Goal: Check status

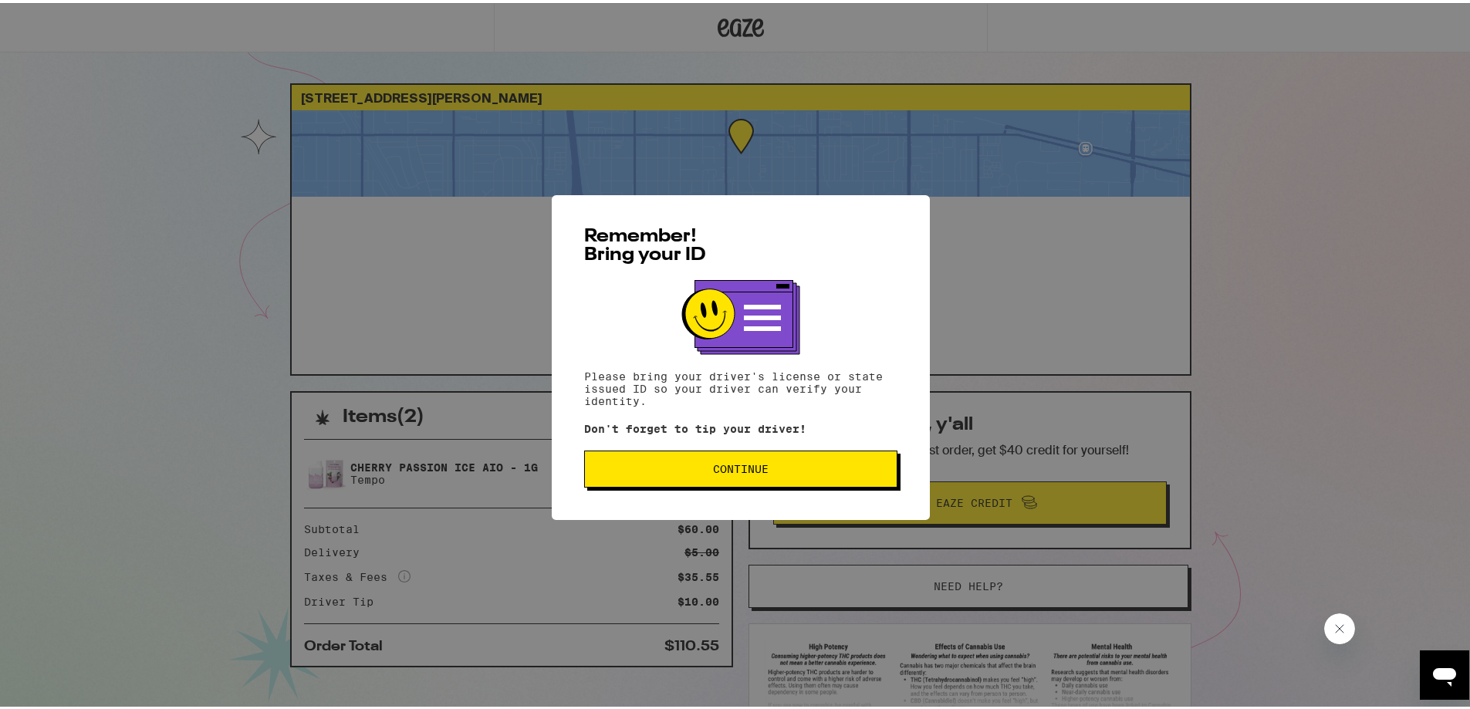
click at [756, 475] on button "Continue" at bounding box center [740, 466] width 313 height 37
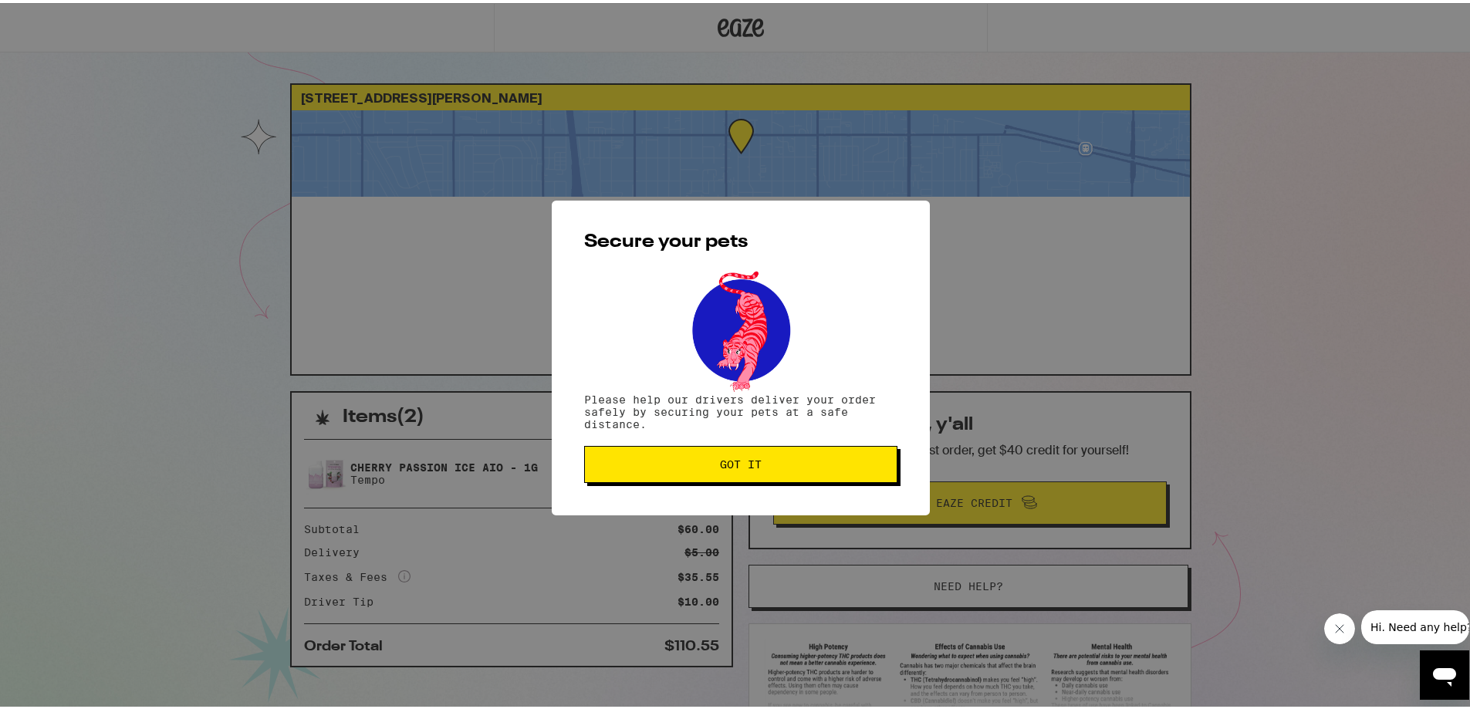
click at [763, 465] on span "Got it" at bounding box center [740, 461] width 287 height 11
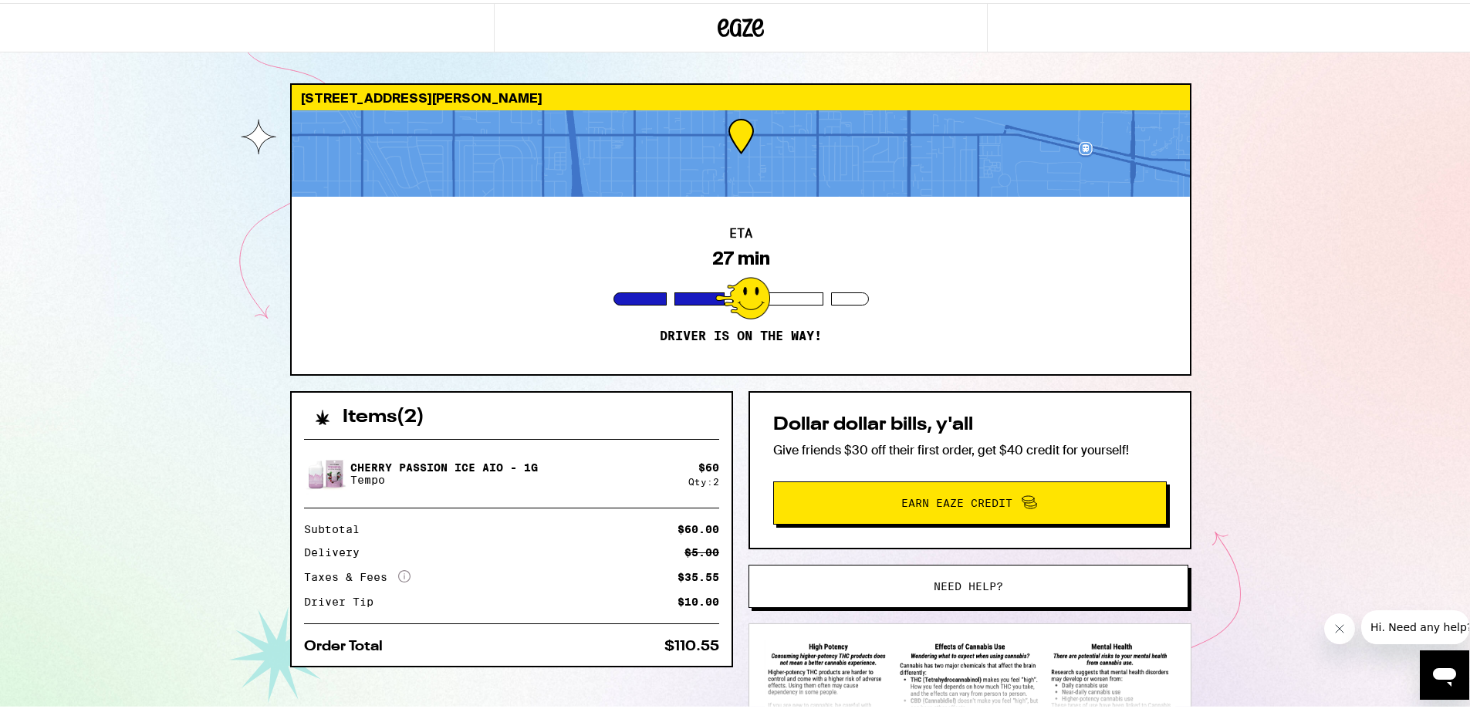
click at [1203, 204] on div "6714 Troost Ave Los Angeles 91606 ETA 27 min Driver is on the way! Items ( 2 ) …" at bounding box center [741, 420] width 1482 height 841
drag, startPoint x: 1213, startPoint y: 320, endPoint x: 1177, endPoint y: 256, distance: 73.0
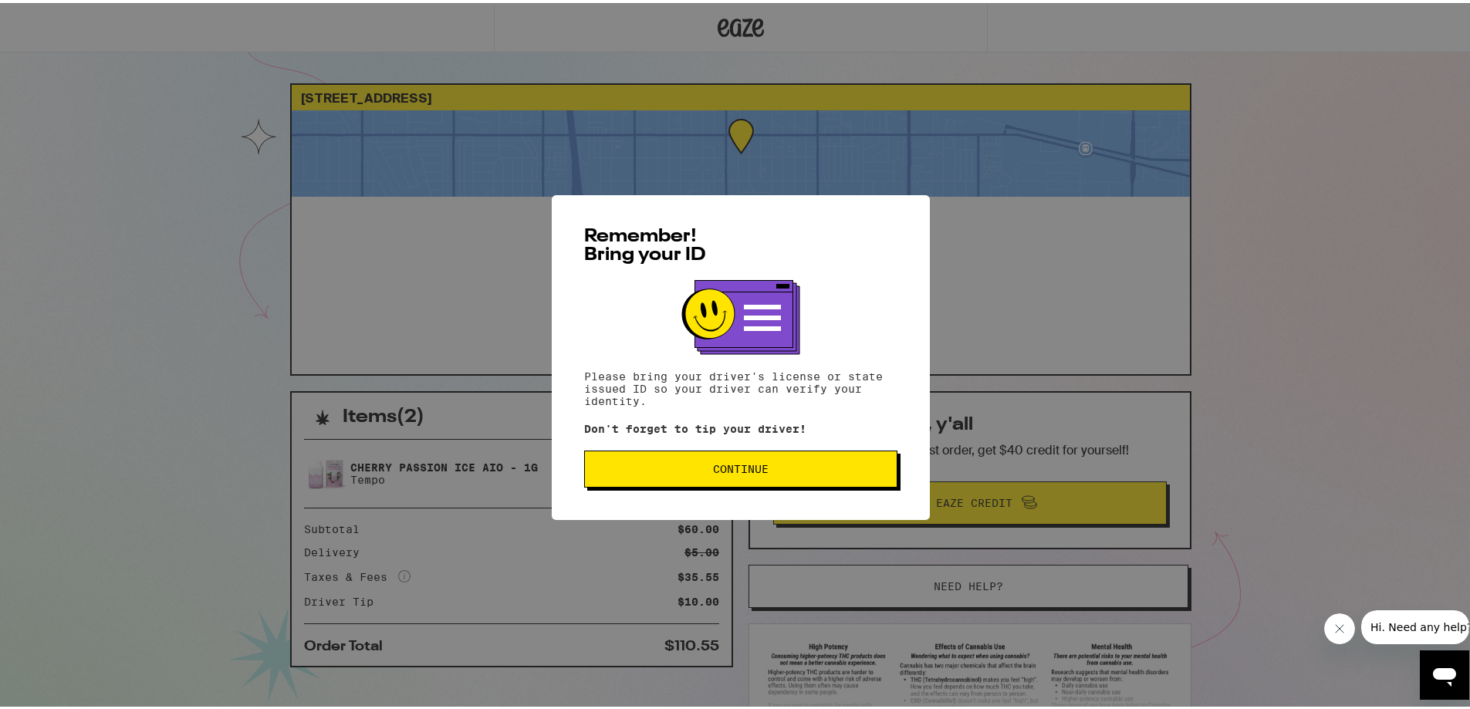
click at [774, 467] on span "Continue" at bounding box center [740, 466] width 287 height 11
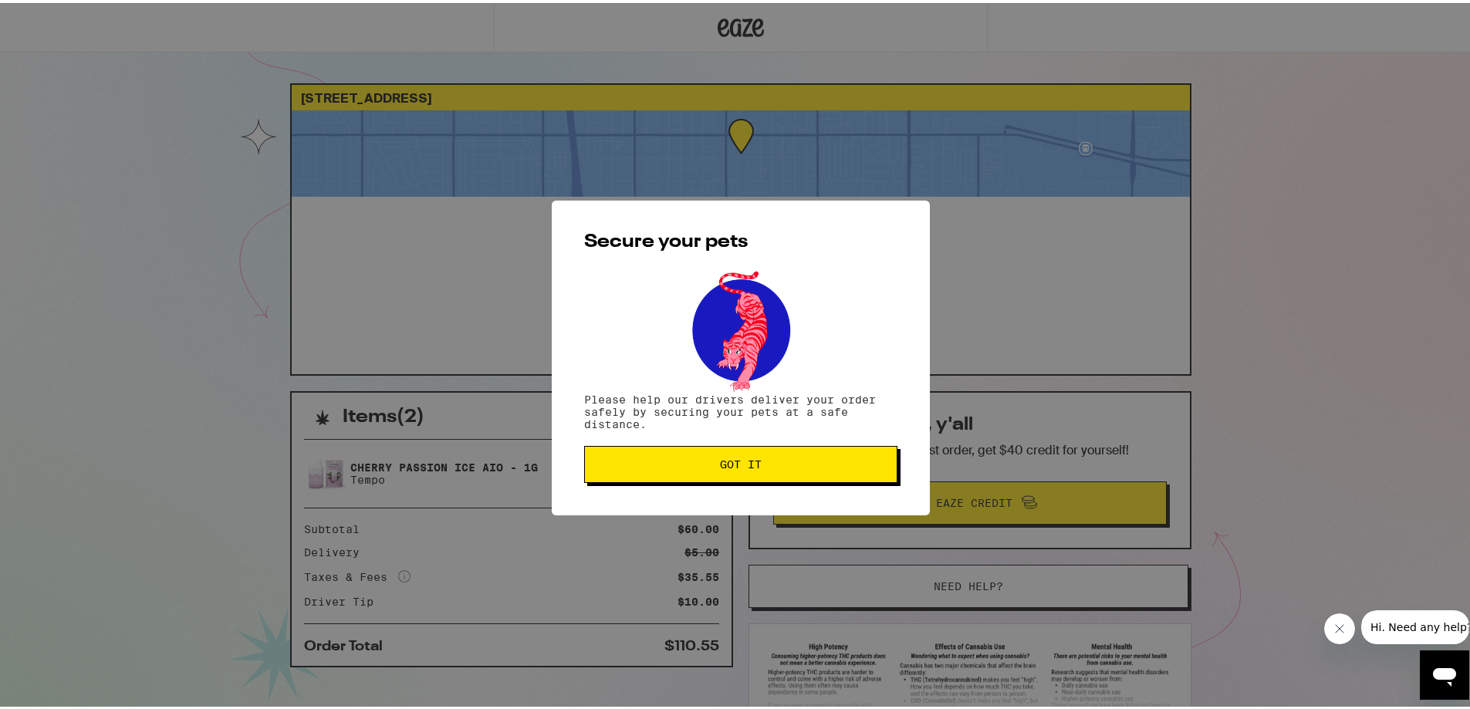
click at [755, 470] on button "Got it" at bounding box center [740, 461] width 313 height 37
